Goal: Find specific page/section: Find specific page/section

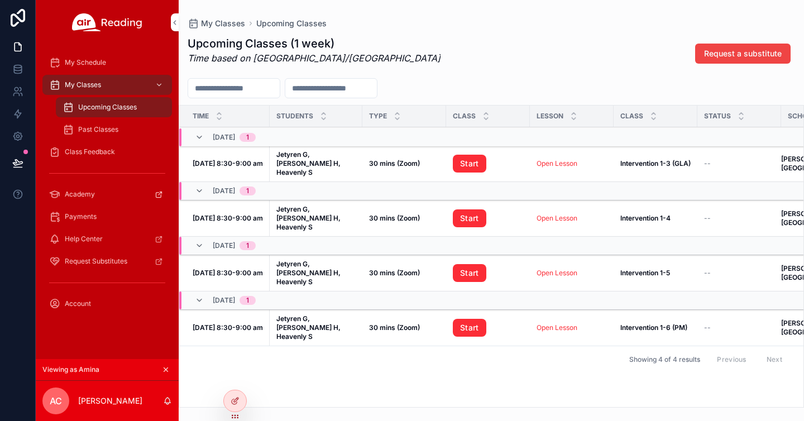
click at [92, 145] on div "Class Feedback" at bounding box center [107, 152] width 116 height 18
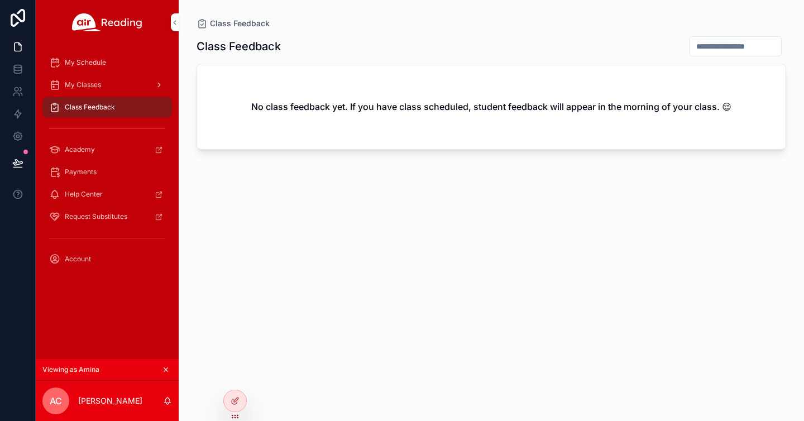
click at [103, 88] on div "My Classes" at bounding box center [107, 85] width 116 height 18
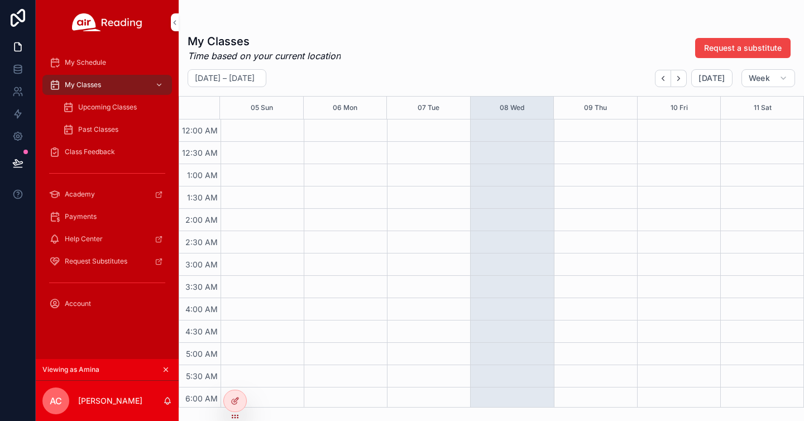
click at [112, 115] on div "Upcoming Classes" at bounding box center [114, 107] width 103 height 18
